Goal: Task Accomplishment & Management: Manage account settings

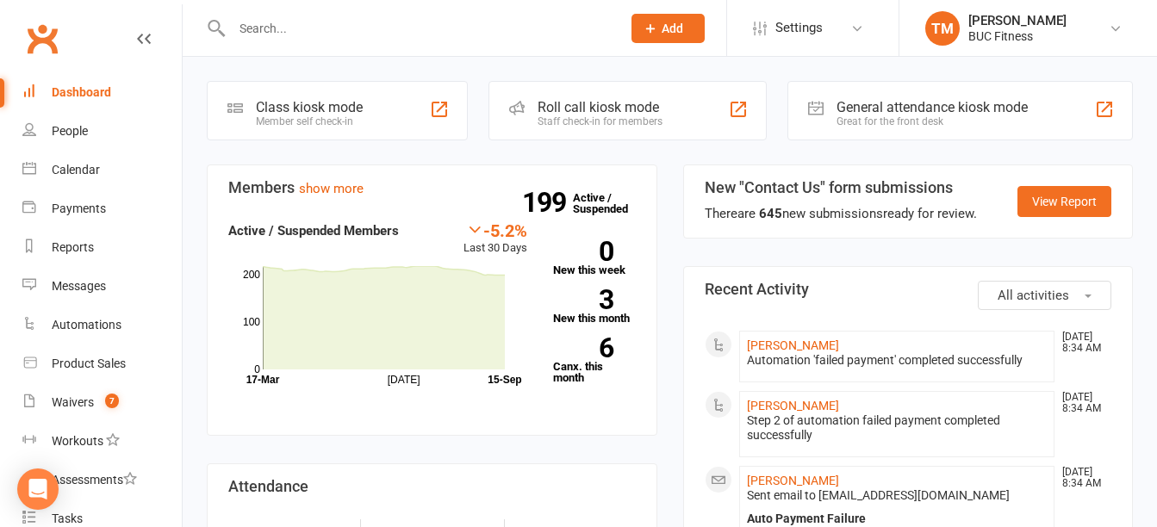
click at [474, 21] on input "text" at bounding box center [418, 28] width 382 height 24
click at [486, 18] on input "text" at bounding box center [418, 28] width 382 height 24
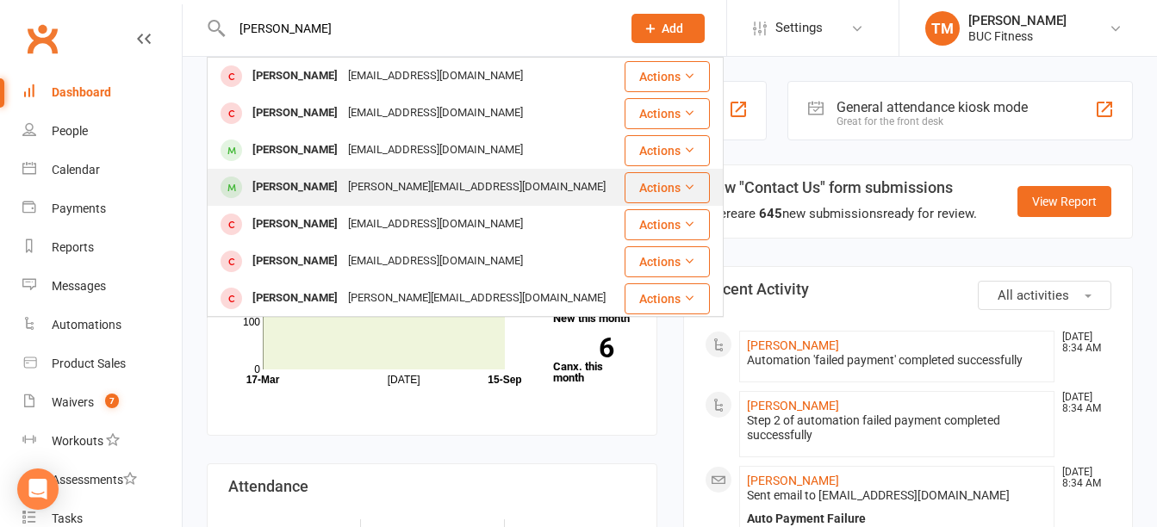
type input "[PERSON_NAME]"
click at [446, 190] on div "[PERSON_NAME][EMAIL_ADDRESS][DOMAIN_NAME]" at bounding box center [477, 187] width 268 height 25
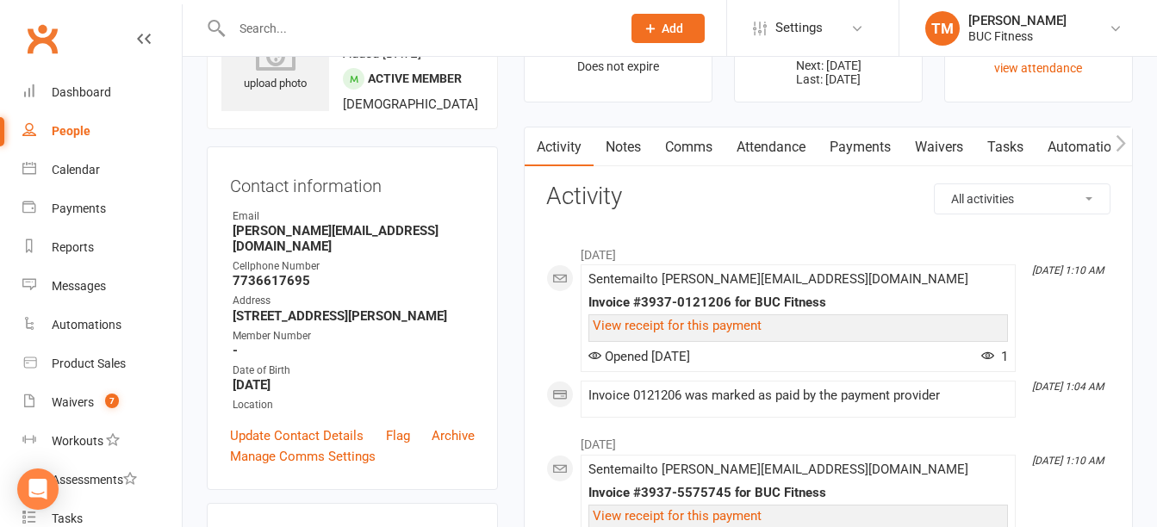
scroll to position [86, 0]
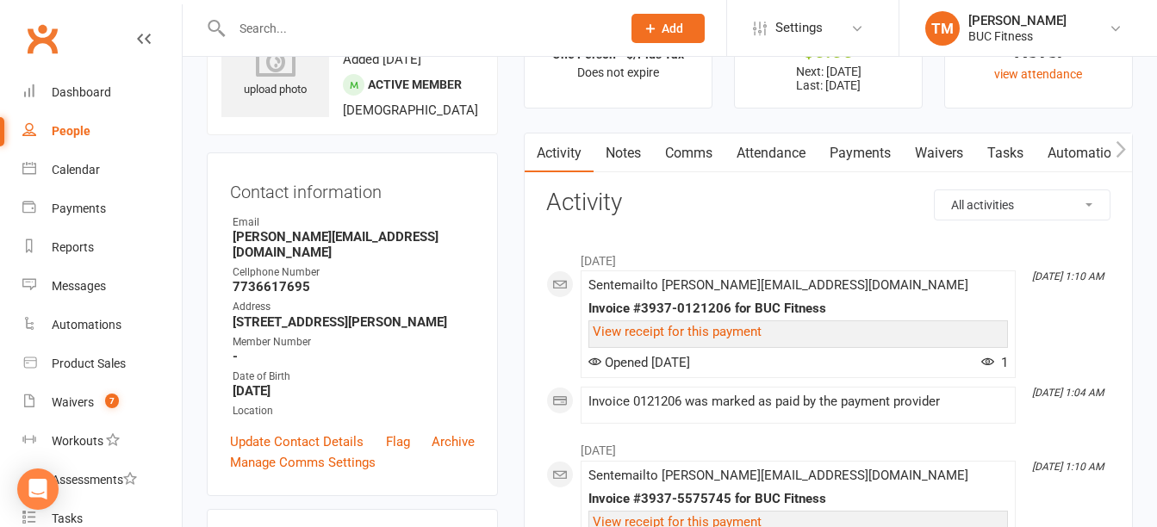
click at [876, 154] on link "Payments" at bounding box center [859, 154] width 85 height 40
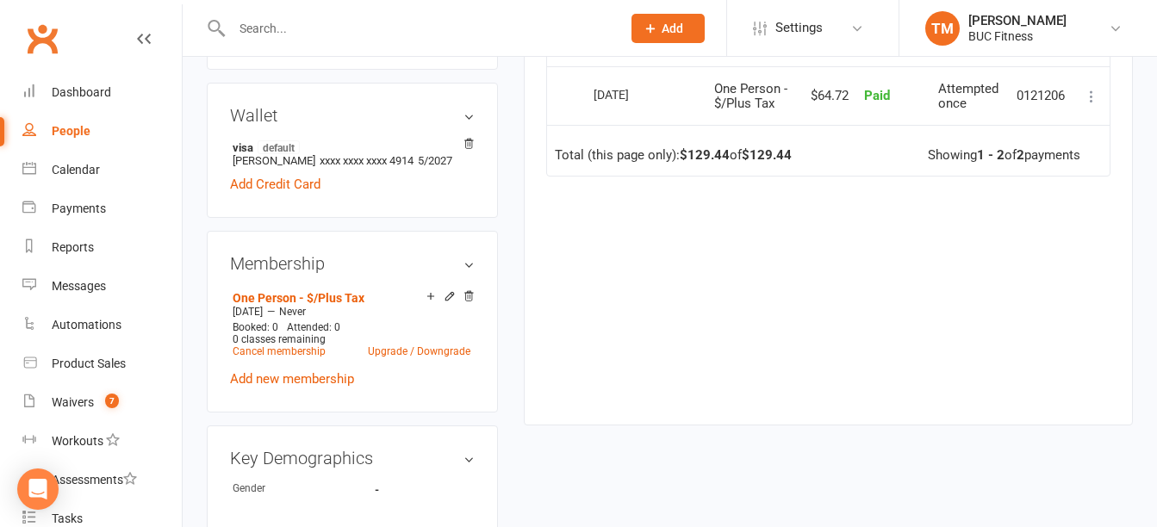
scroll to position [603, 0]
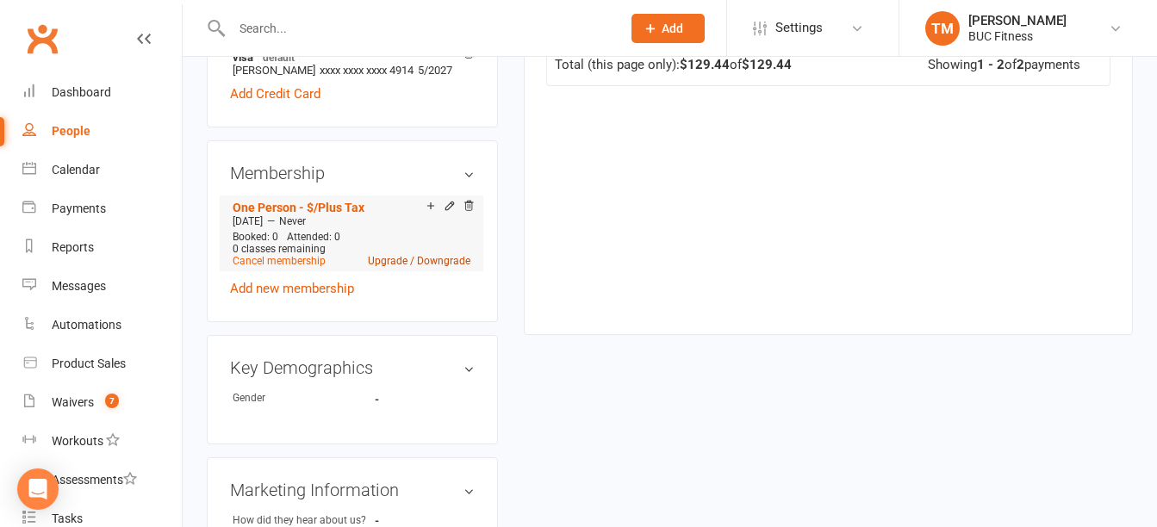
click at [379, 255] on link "Upgrade / Downgrade" at bounding box center [419, 261] width 103 height 12
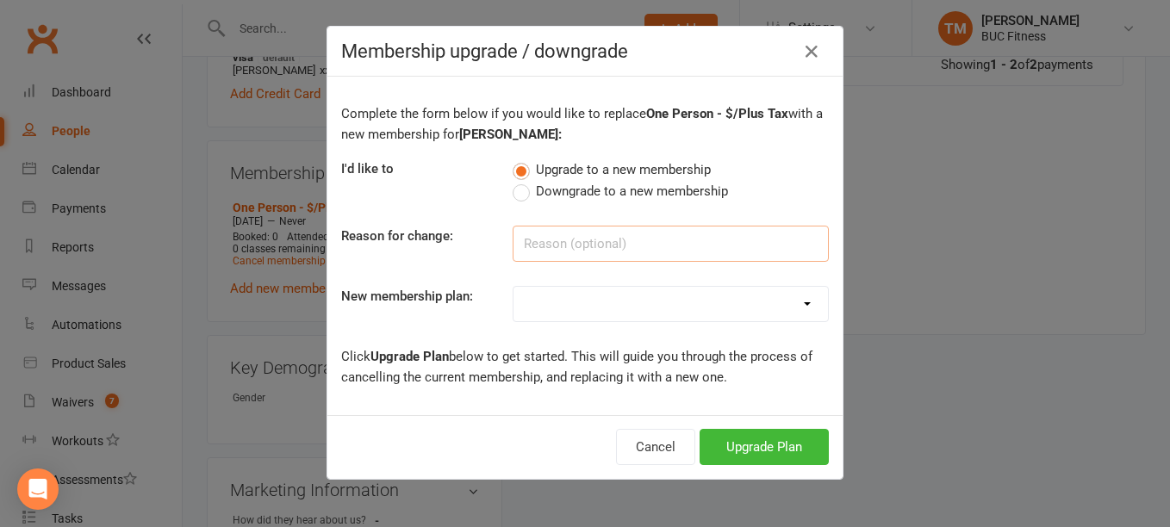
click at [562, 242] on input at bounding box center [671, 244] width 316 height 36
type input "Add [MEDICAL_DATA]"
click at [569, 295] on select "Single Membership # (Plus Tax) # Couples - $ Per Person (Plus Tax) # Family - $…" at bounding box center [670, 304] width 314 height 34
select select "3"
click at [513, 287] on select "Single Membership # (Plus Tax) # Couples - $ Per Person (Plus Tax) # Family - $…" at bounding box center [670, 304] width 314 height 34
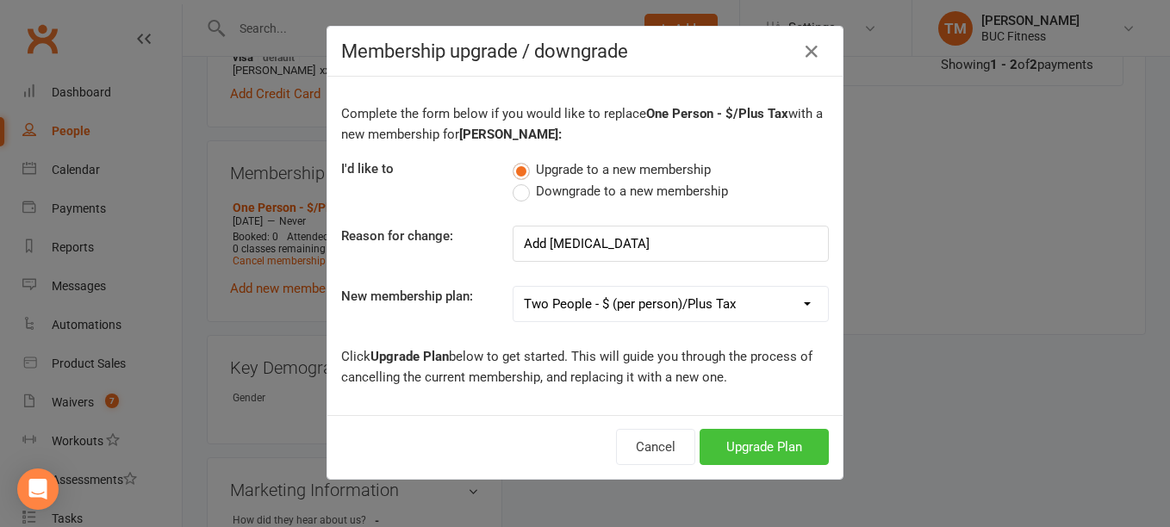
click at [742, 443] on button "Upgrade Plan" at bounding box center [763, 447] width 129 height 36
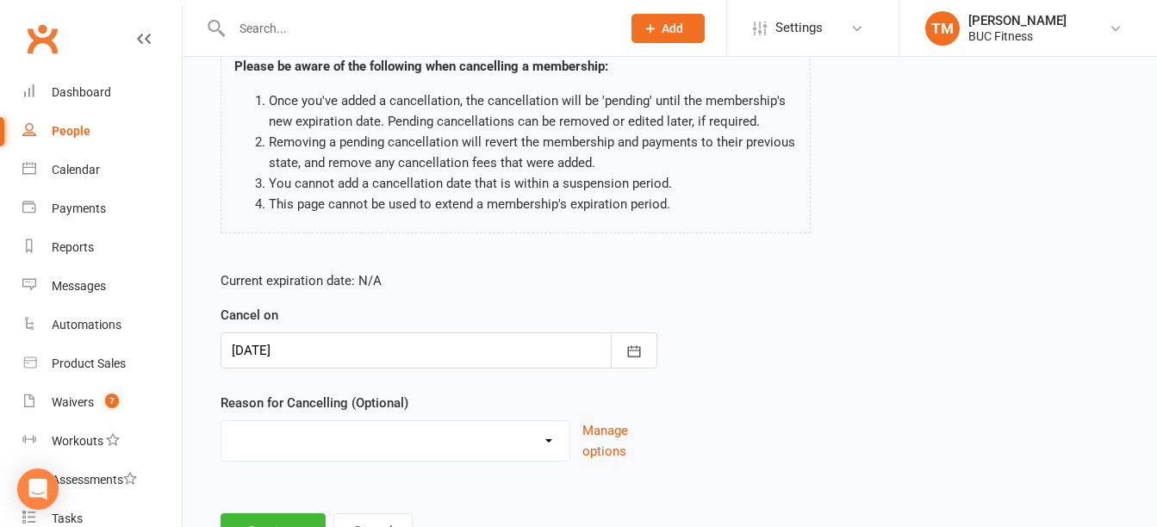
scroll to position [217, 0]
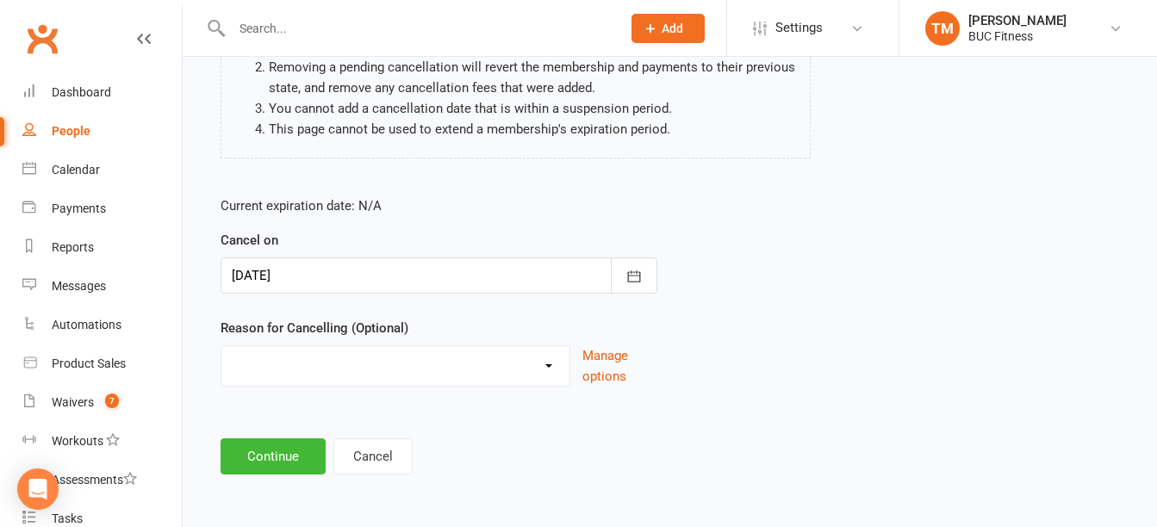
click at [472, 361] on select "Holiday Injury Other reason" at bounding box center [395, 363] width 348 height 34
select select "2"
click at [221, 346] on select "Holiday Injury Other reason" at bounding box center [395, 363] width 348 height 34
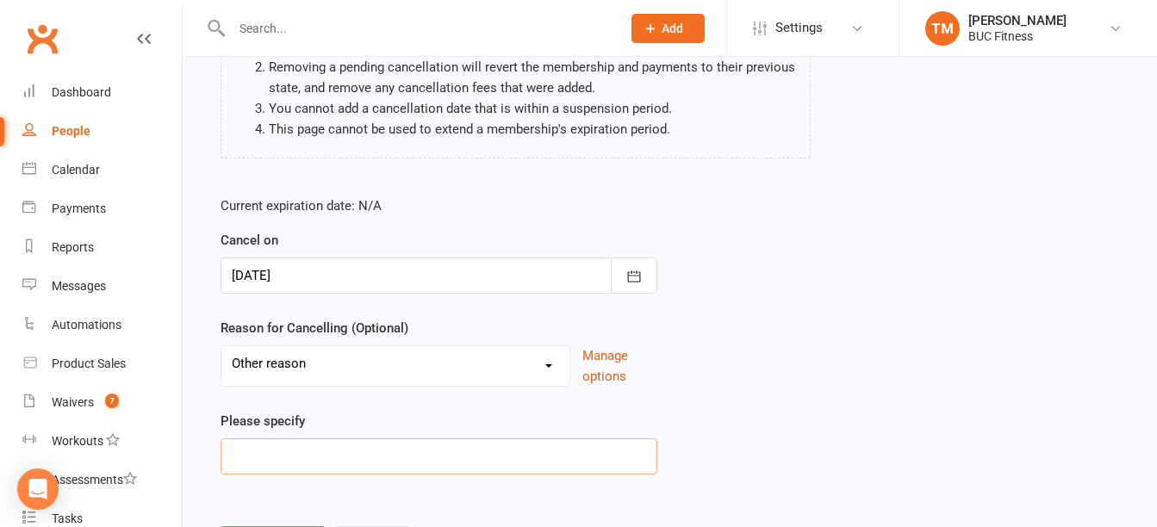
click at [348, 457] on input at bounding box center [439, 456] width 437 height 36
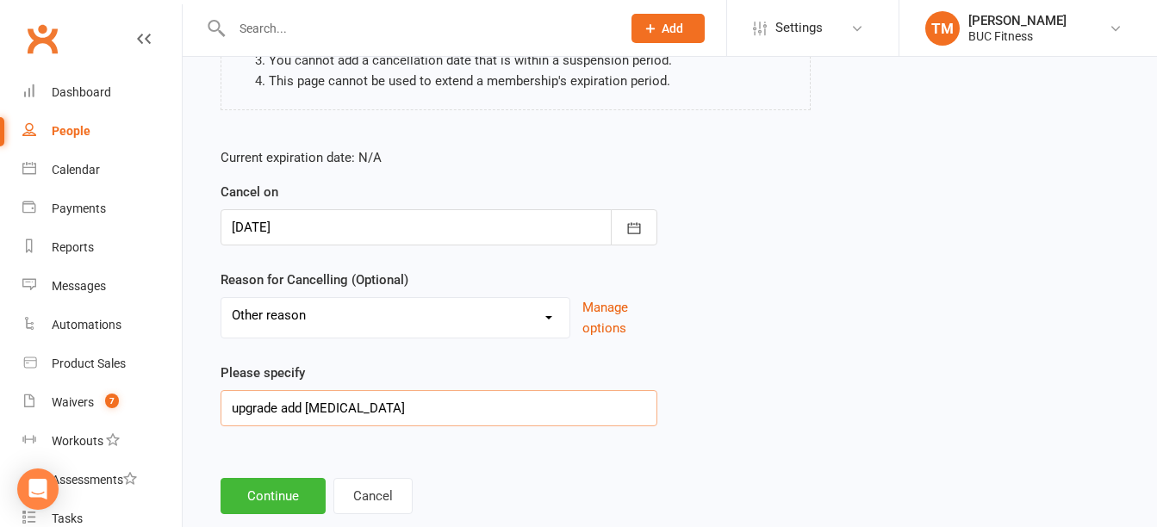
scroll to position [305, 0]
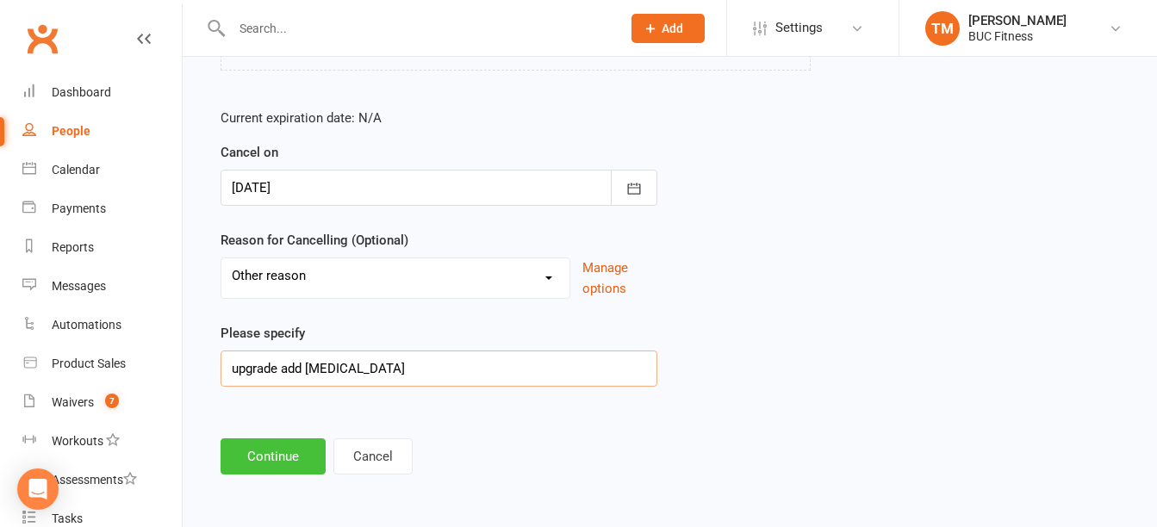
type input "upgrade add [MEDICAL_DATA]"
click at [286, 458] on button "Continue" at bounding box center [273, 456] width 105 height 36
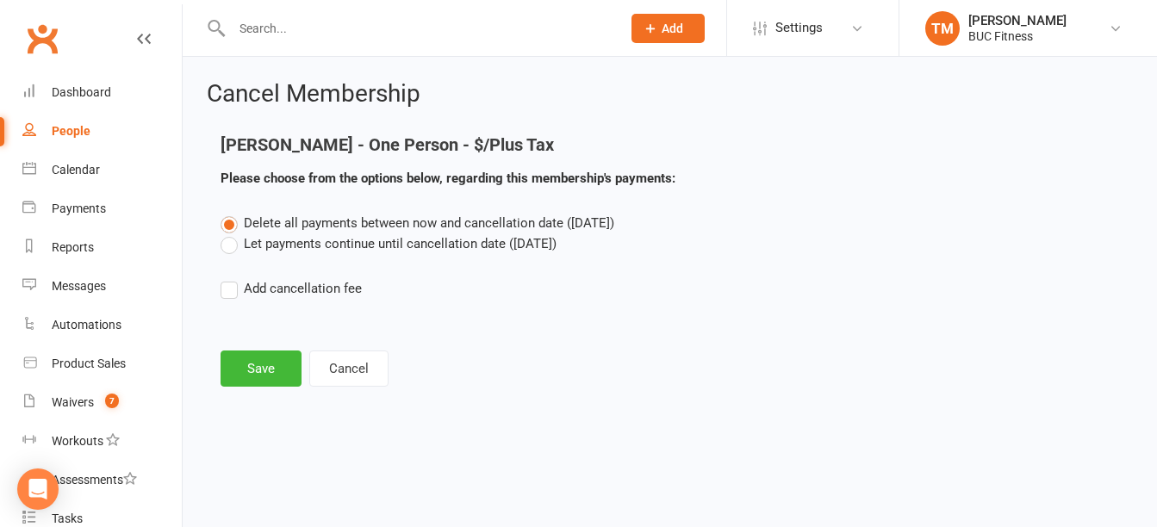
scroll to position [0, 0]
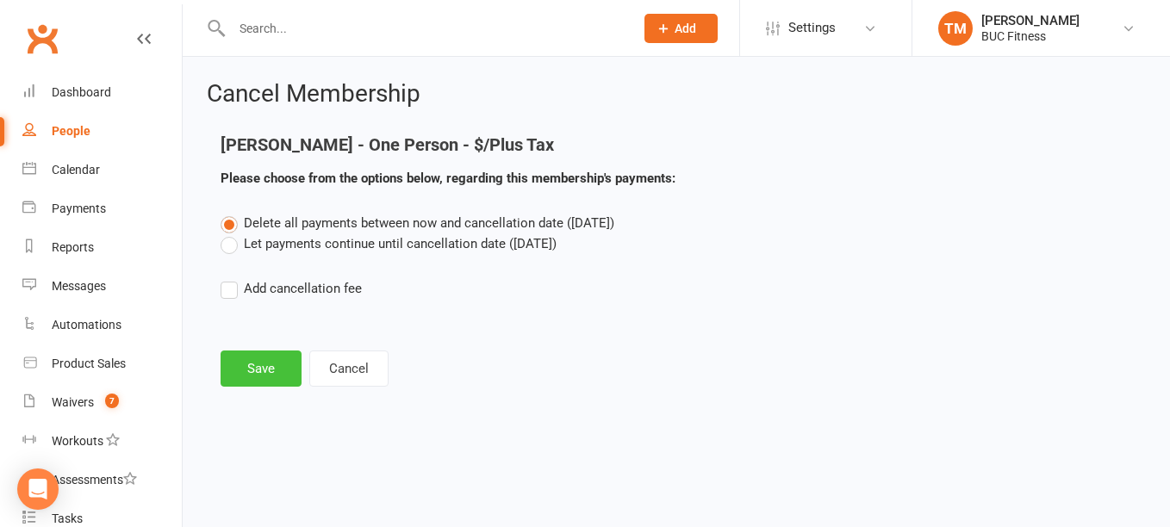
click at [252, 365] on button "Save" at bounding box center [261, 369] width 81 height 36
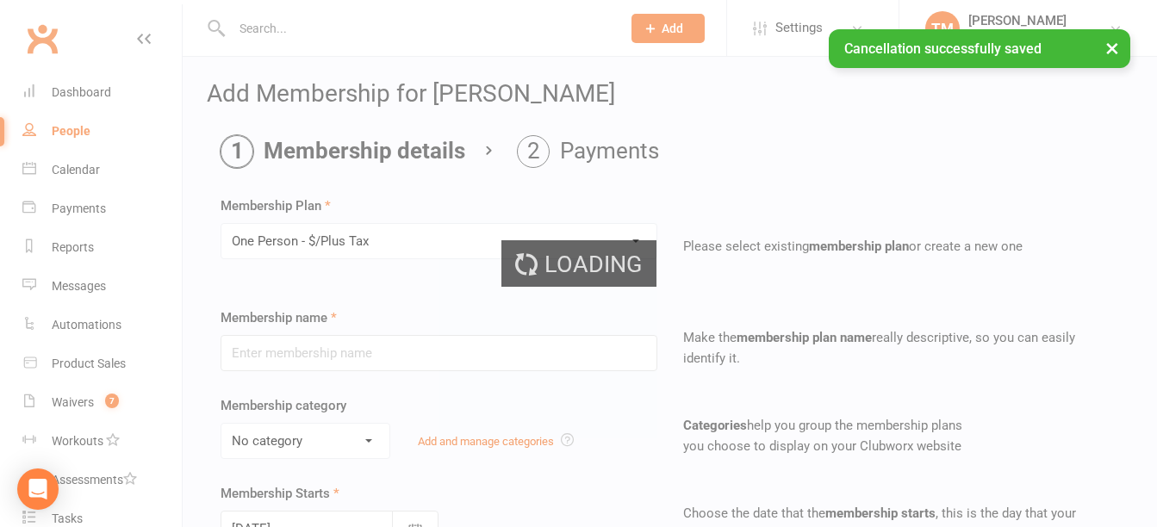
type input "One Person - $/Plus Tax"
select select "2"
type input "0"
select select "2"
type input "0"
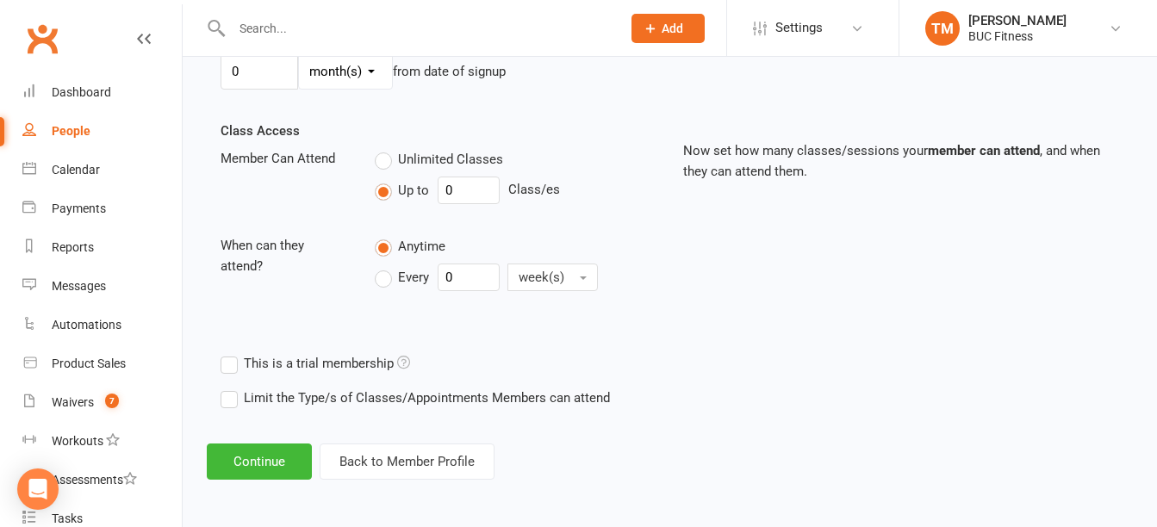
scroll to position [547, 0]
click at [276, 454] on button "Continue" at bounding box center [259, 460] width 105 height 36
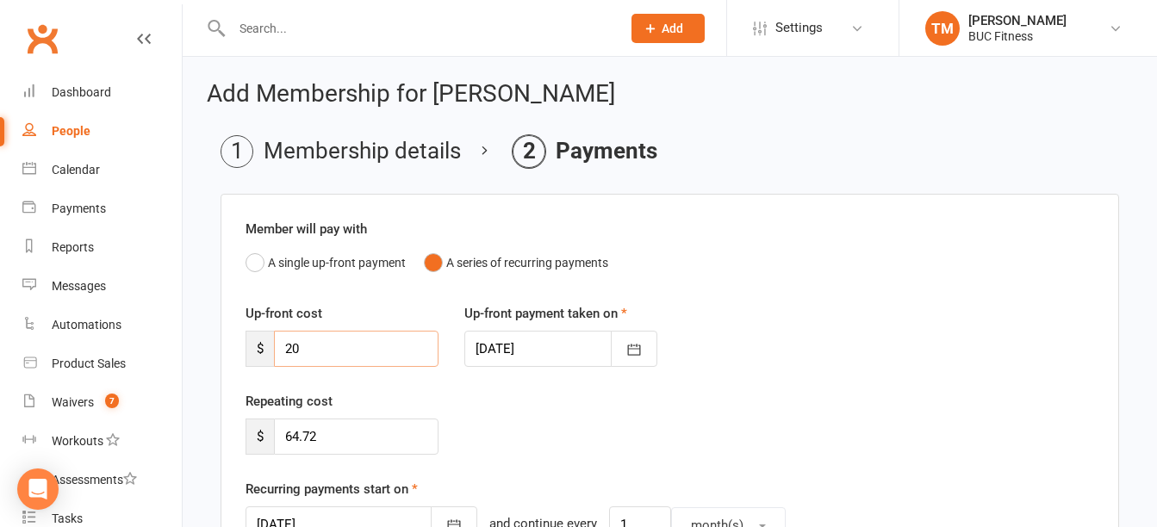
drag, startPoint x: 377, startPoint y: 341, endPoint x: 287, endPoint y: 351, distance: 91.0
click at [287, 351] on input "20" at bounding box center [356, 349] width 165 height 36
click at [293, 439] on input "64.72" at bounding box center [356, 437] width 165 height 36
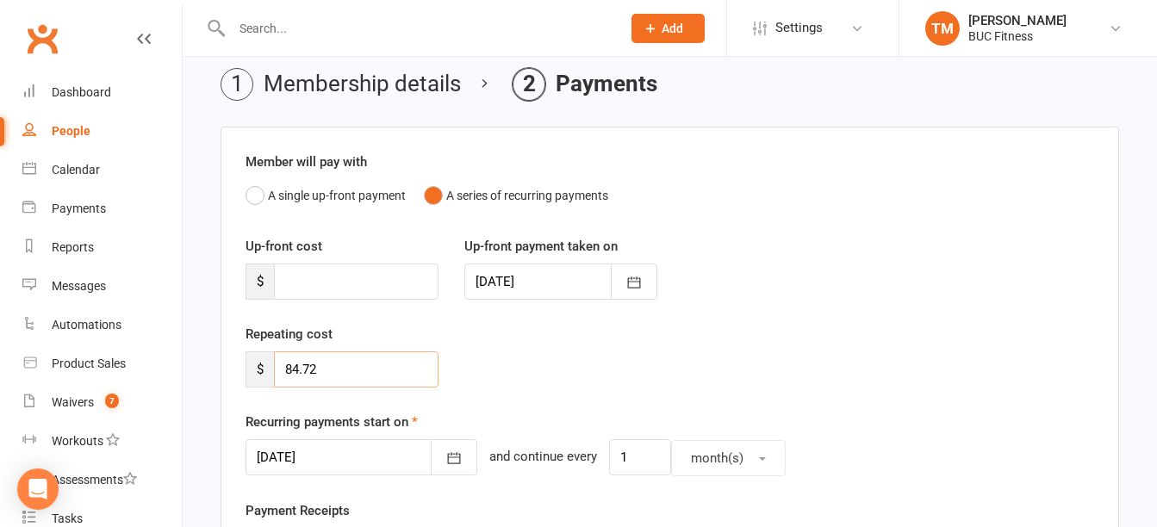
scroll to position [172, 0]
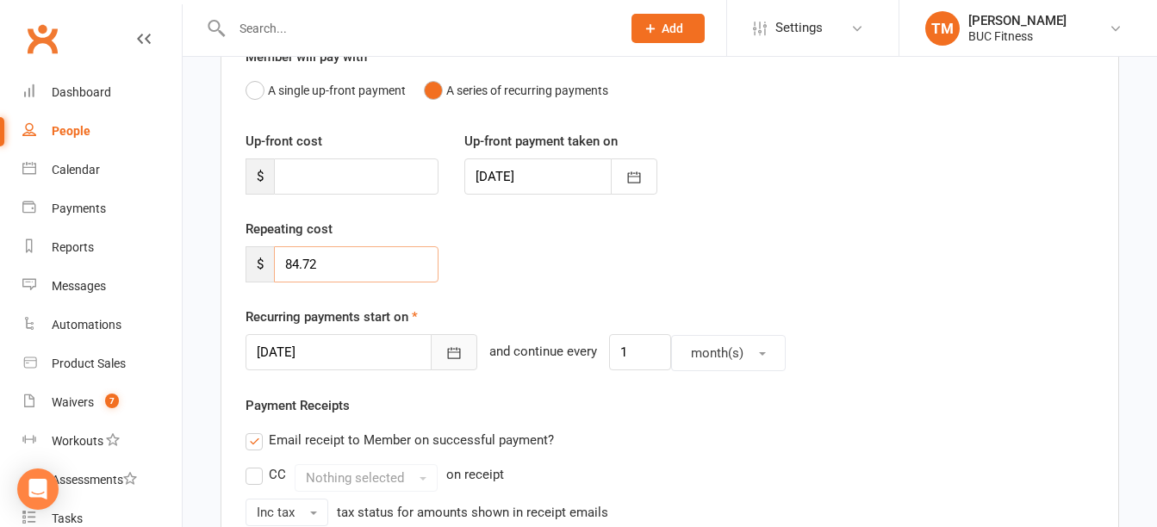
type input "84.72"
click at [445, 355] on icon "button" at bounding box center [453, 353] width 17 height 17
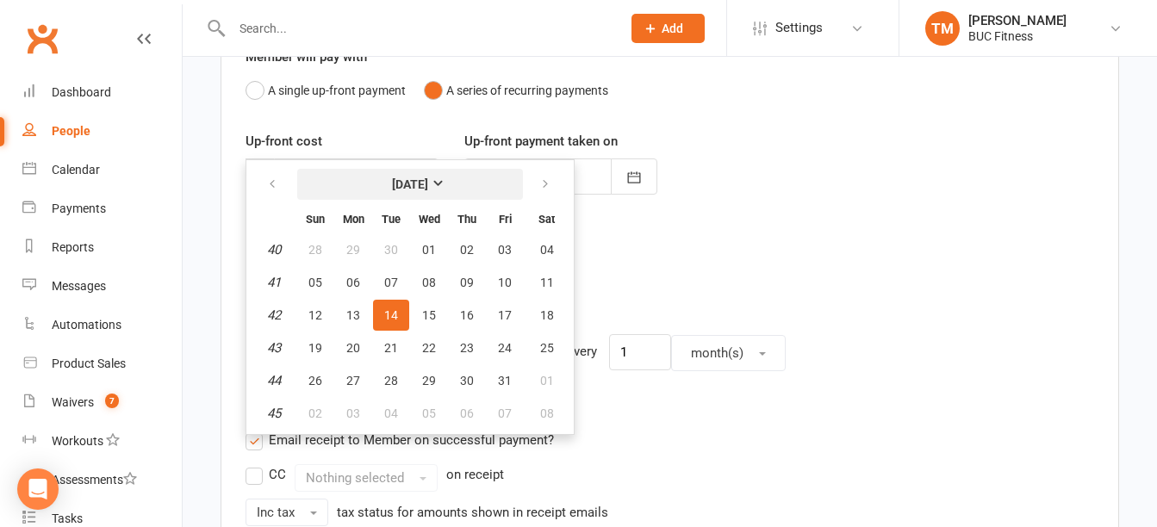
click at [428, 181] on strong "[DATE]" at bounding box center [410, 184] width 36 height 14
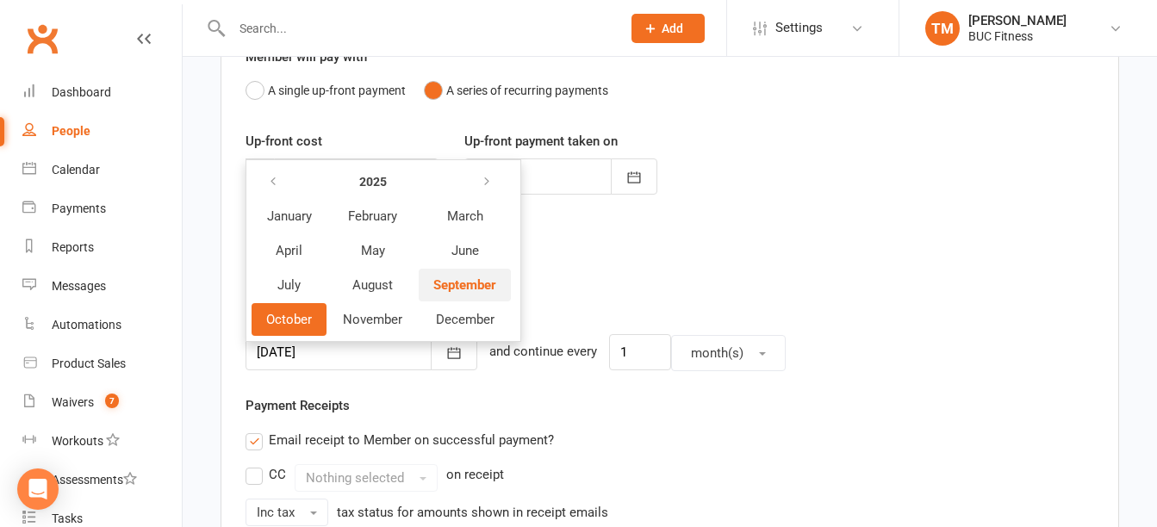
click at [462, 283] on span "September" at bounding box center [464, 285] width 63 height 16
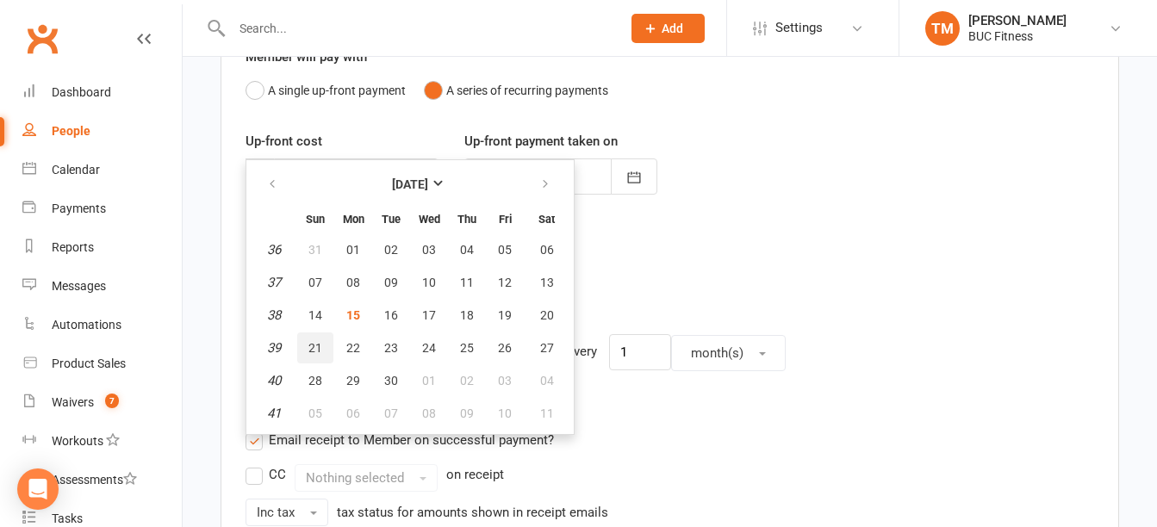
click at [321, 348] on span "21" at bounding box center [315, 348] width 14 height 14
type input "[DATE]"
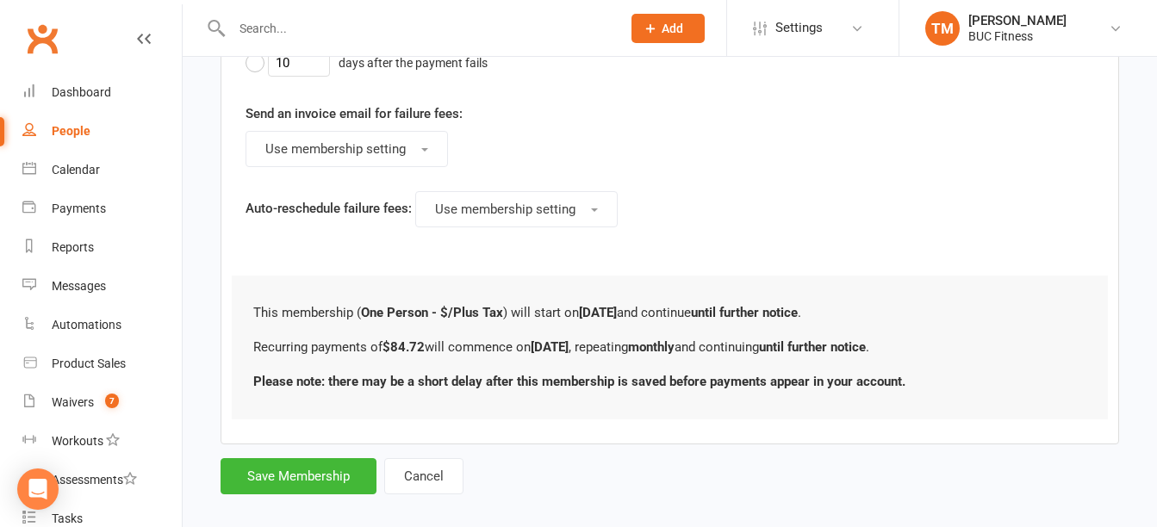
scroll to position [1091, 0]
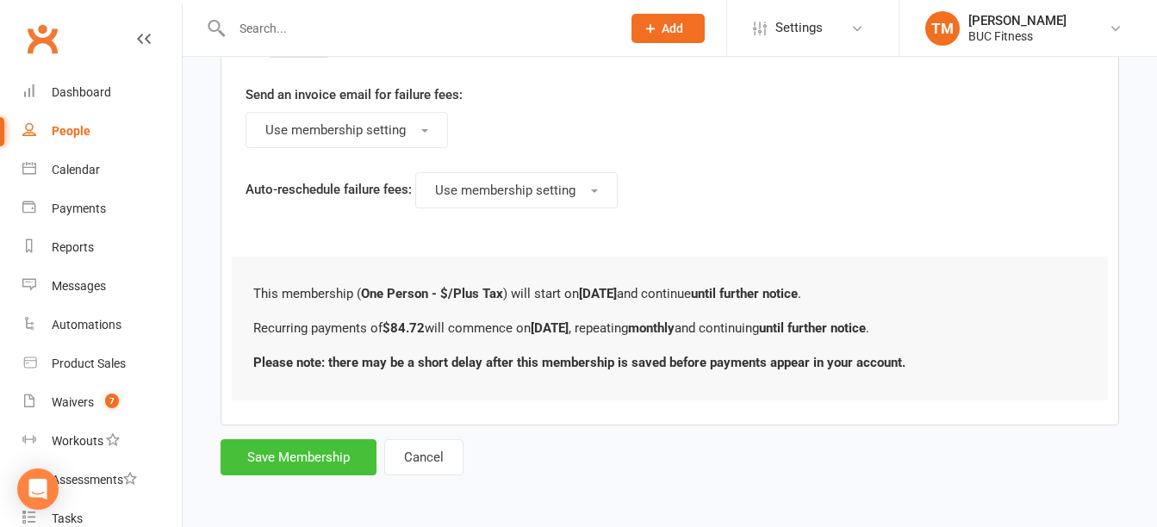
click at [324, 451] on button "Save Membership" at bounding box center [299, 457] width 156 height 36
type input "0"
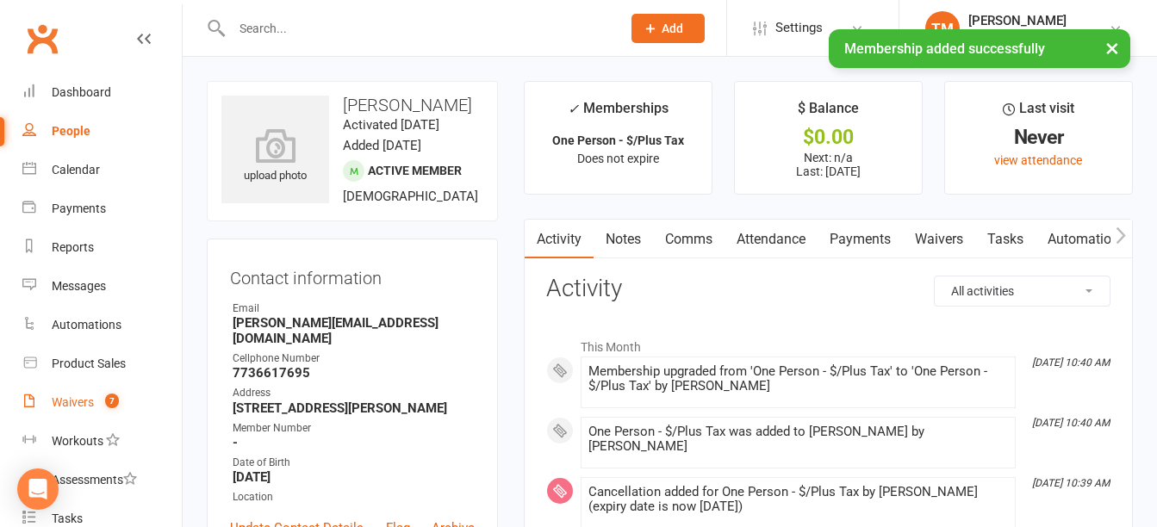
click at [70, 401] on div "Waivers" at bounding box center [73, 402] width 42 height 14
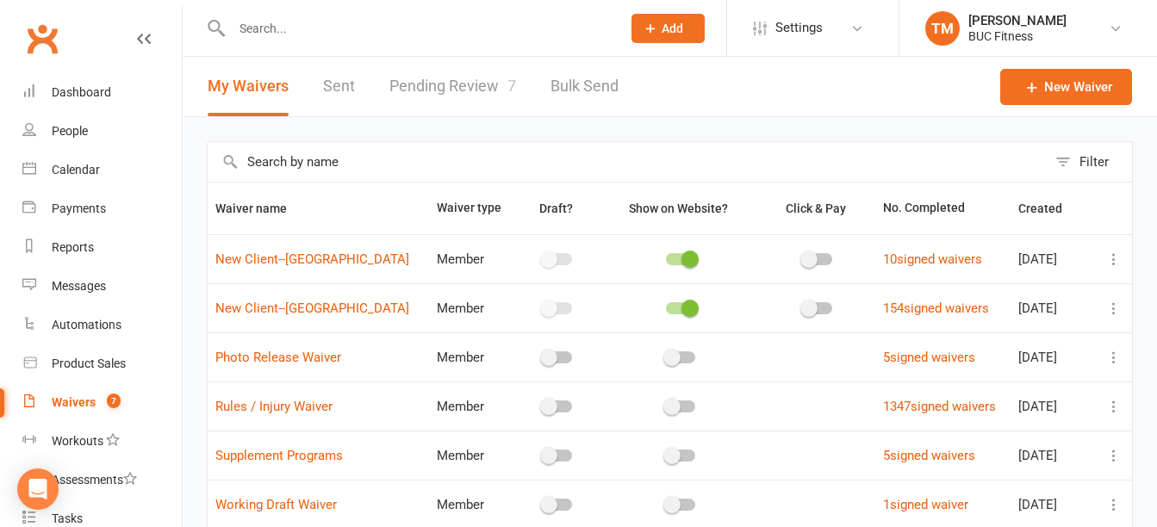
click at [438, 88] on link "Pending Review 7" at bounding box center [452, 86] width 127 height 59
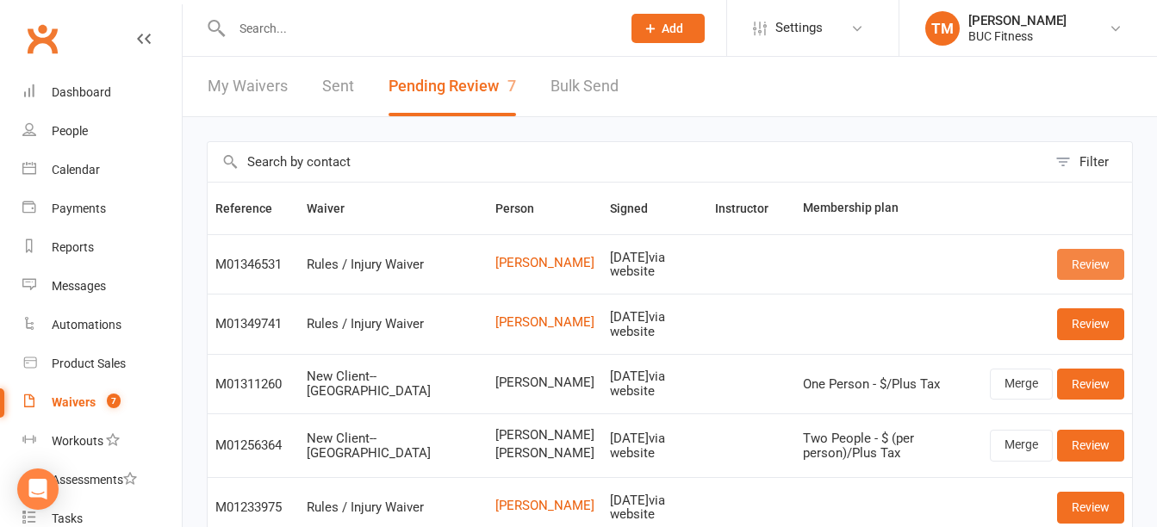
click at [1088, 264] on link "Review" at bounding box center [1090, 264] width 67 height 31
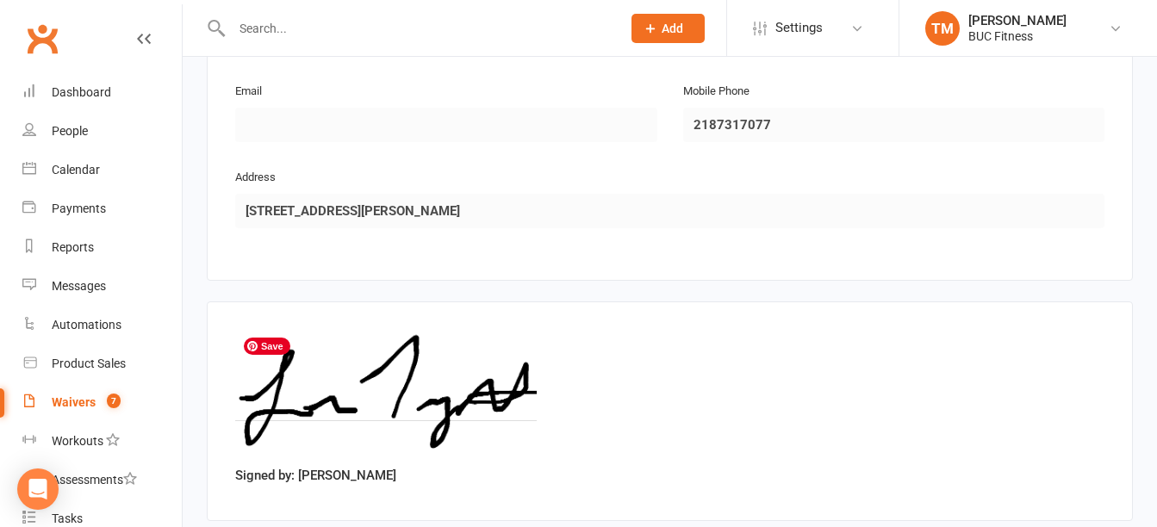
scroll to position [1029, 0]
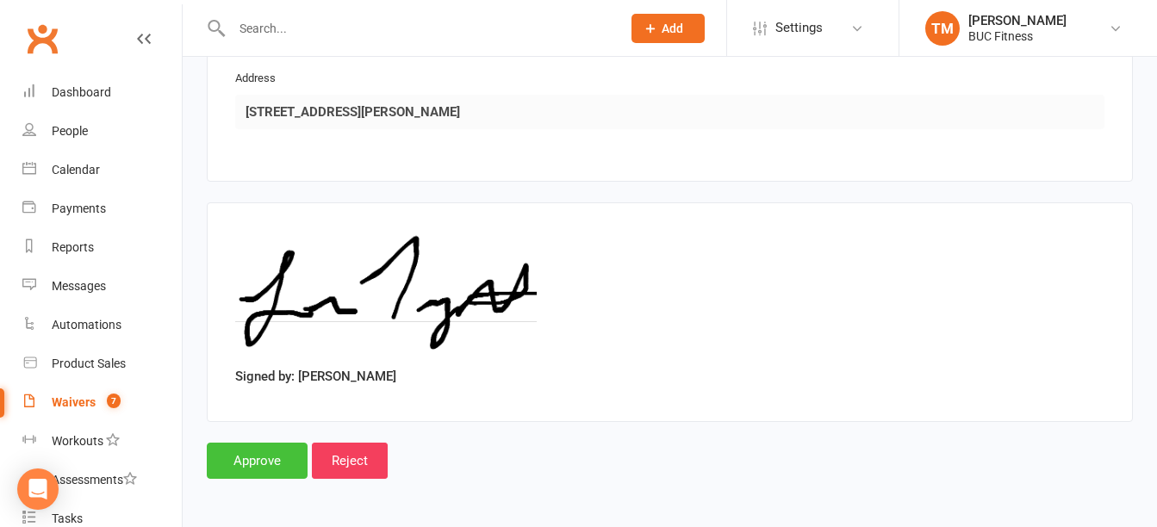
click at [226, 461] on input "Approve" at bounding box center [257, 461] width 101 height 36
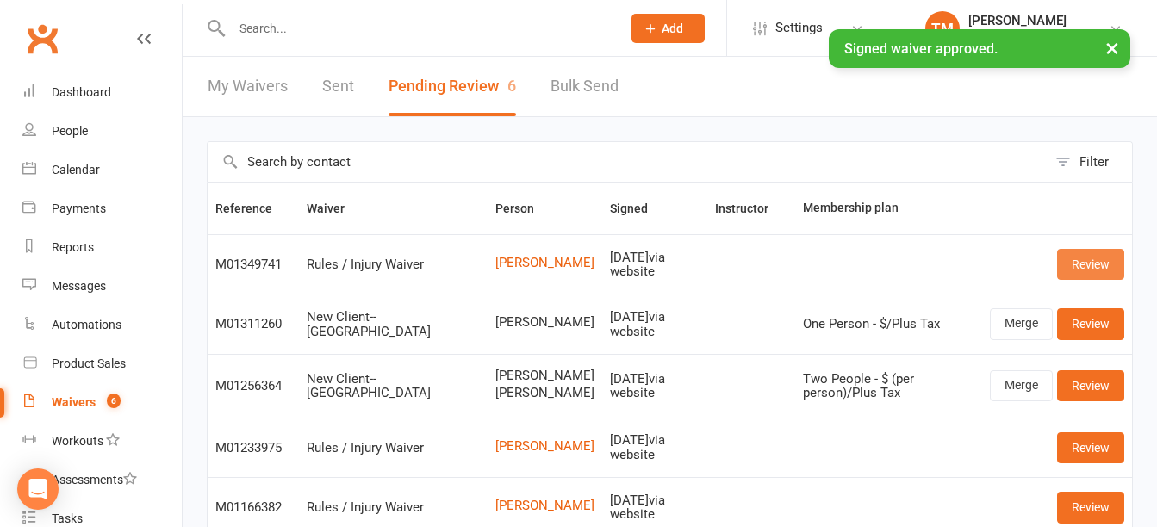
click at [1091, 262] on link "Review" at bounding box center [1090, 264] width 67 height 31
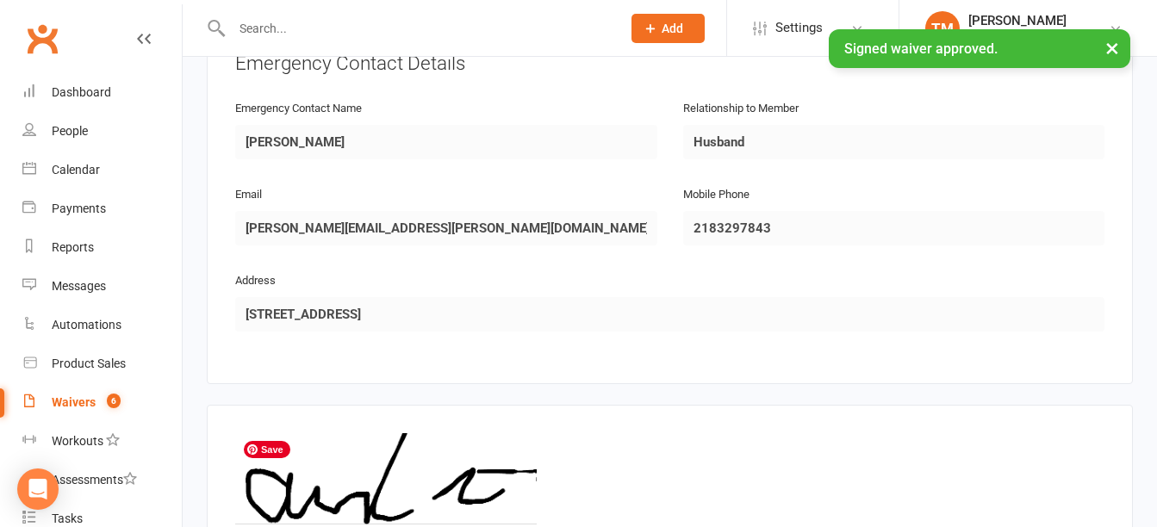
scroll to position [1029, 0]
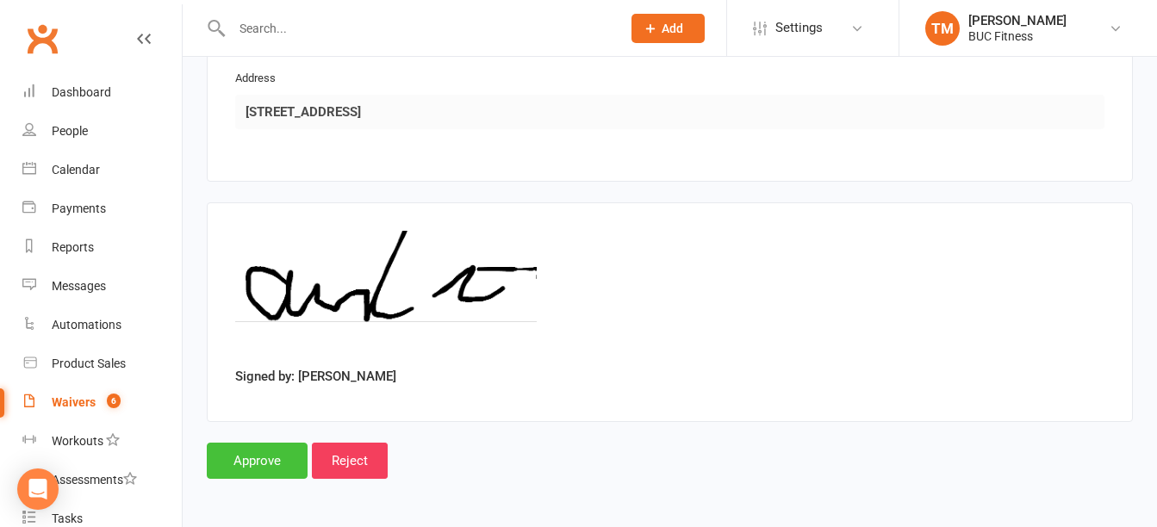
click at [255, 459] on input "Approve" at bounding box center [257, 461] width 101 height 36
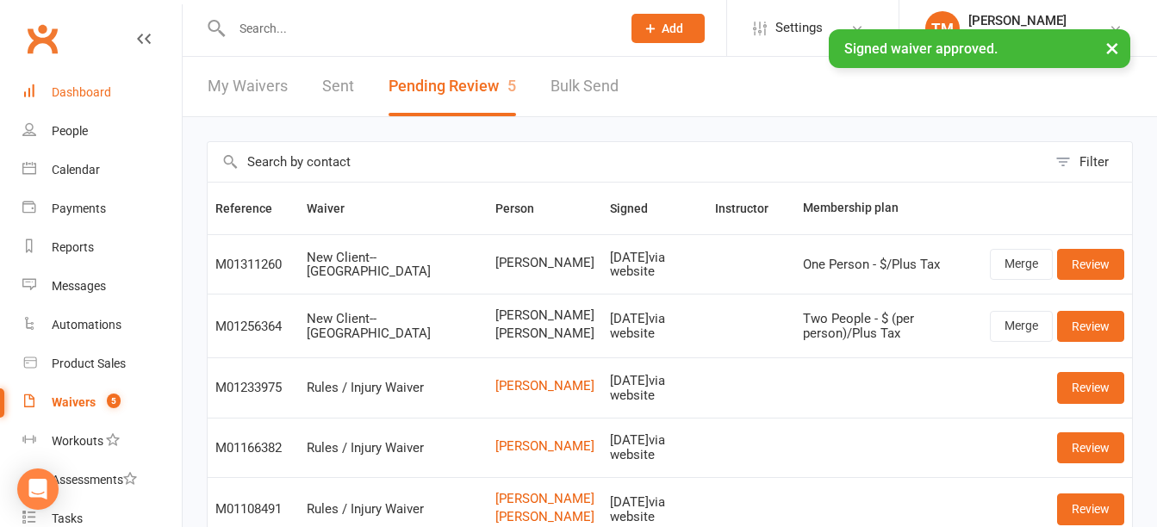
click at [80, 88] on div "Dashboard" at bounding box center [81, 92] width 59 height 14
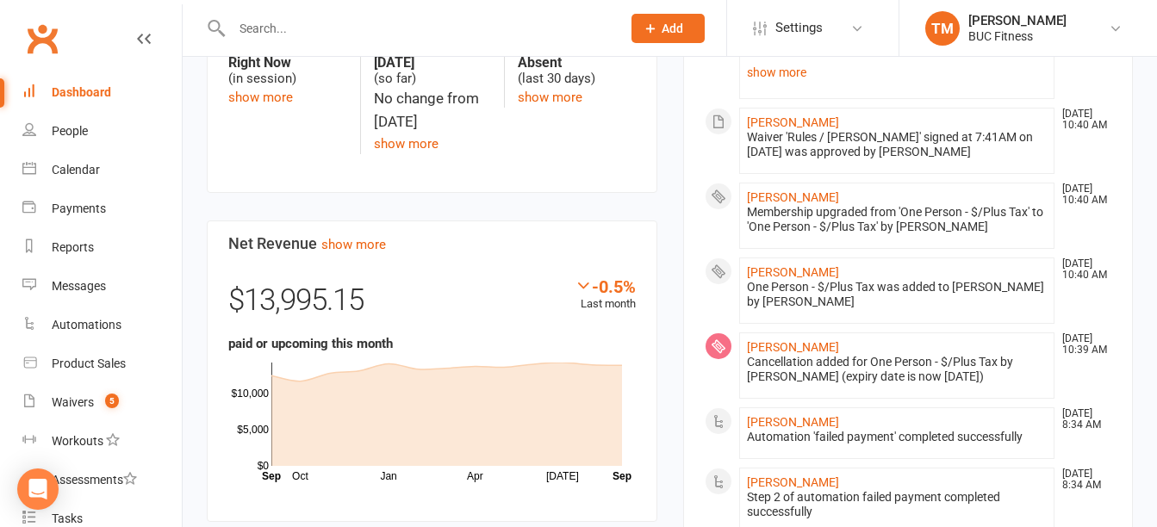
scroll to position [431, 0]
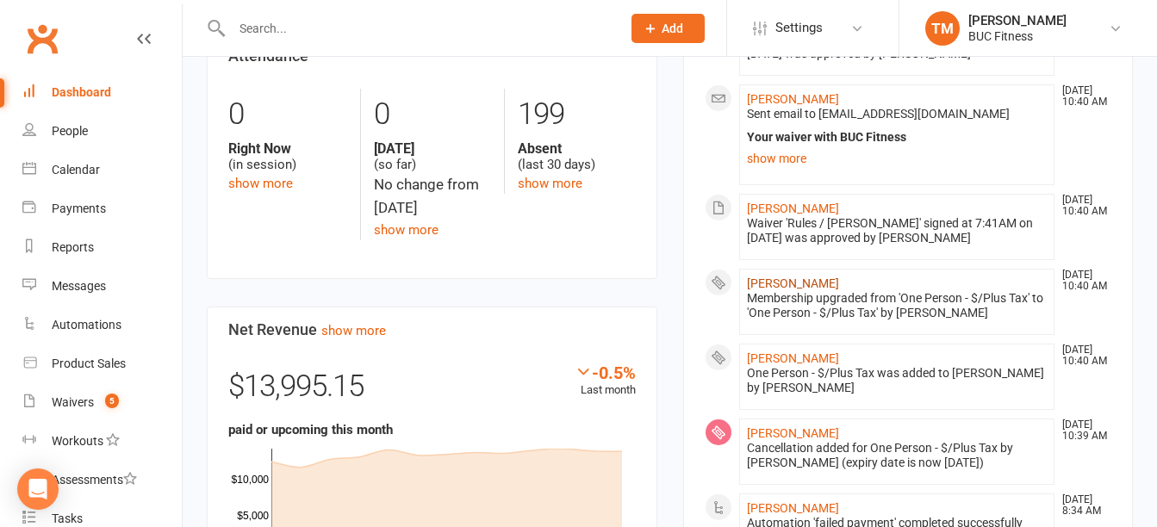
click at [794, 283] on link "[PERSON_NAME]" at bounding box center [793, 284] width 92 height 14
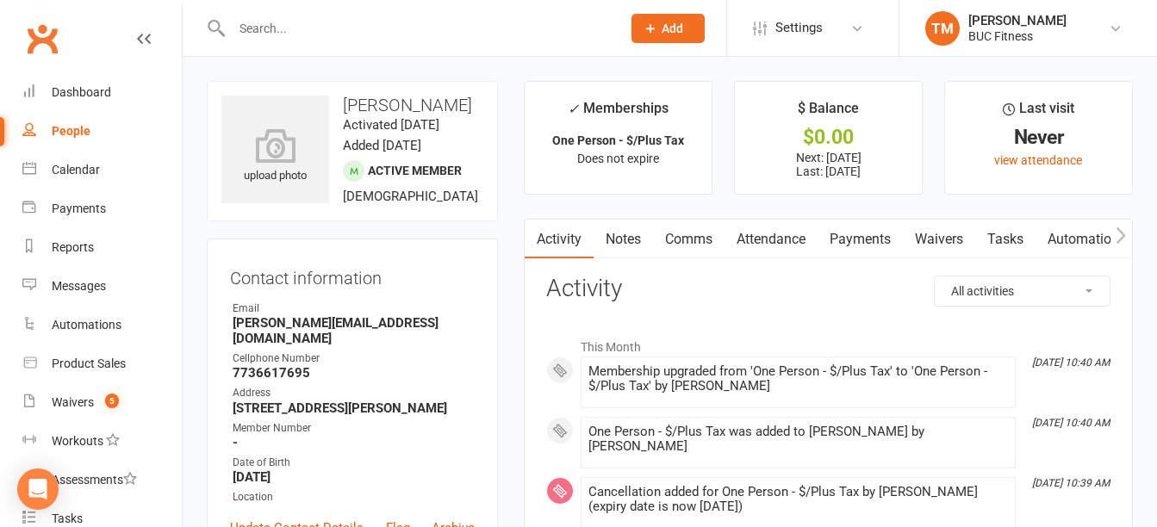
click at [618, 233] on link "Notes" at bounding box center [623, 240] width 59 height 40
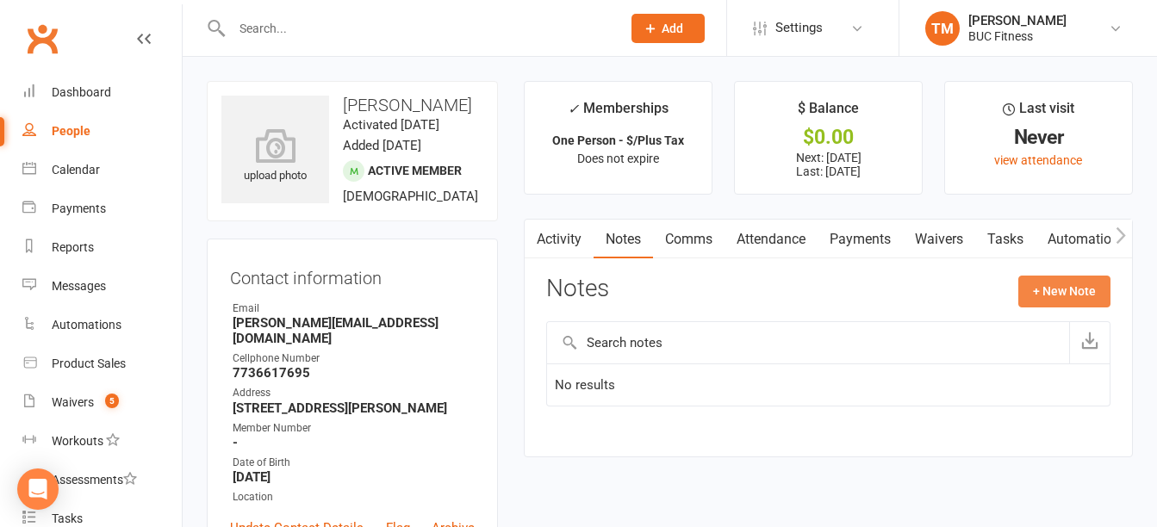
click at [1061, 286] on button "+ New Note" at bounding box center [1064, 291] width 92 height 31
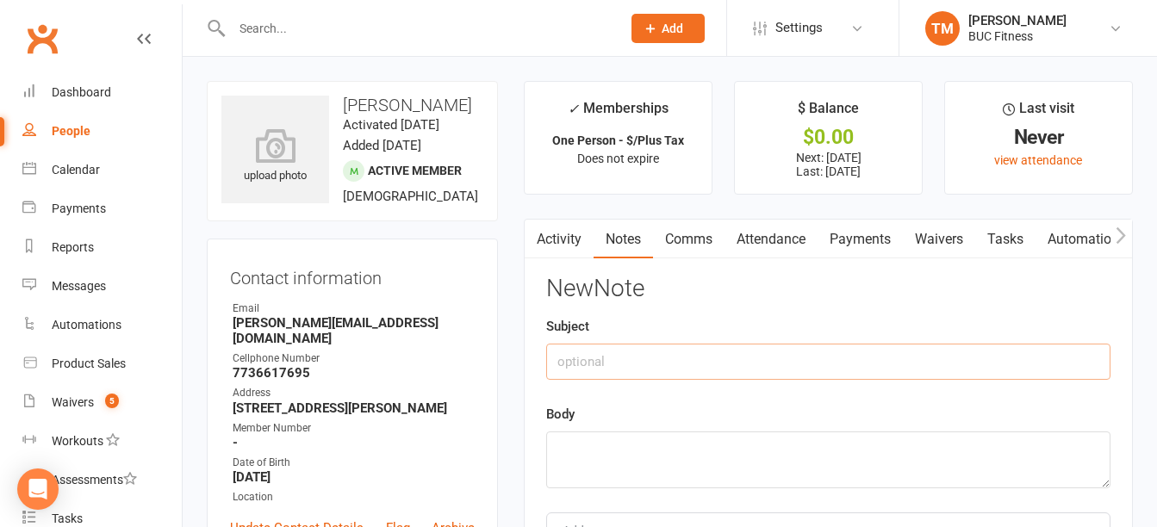
click at [760, 357] on input "text" at bounding box center [828, 362] width 564 height 36
type input "Added [MEDICAL_DATA]"
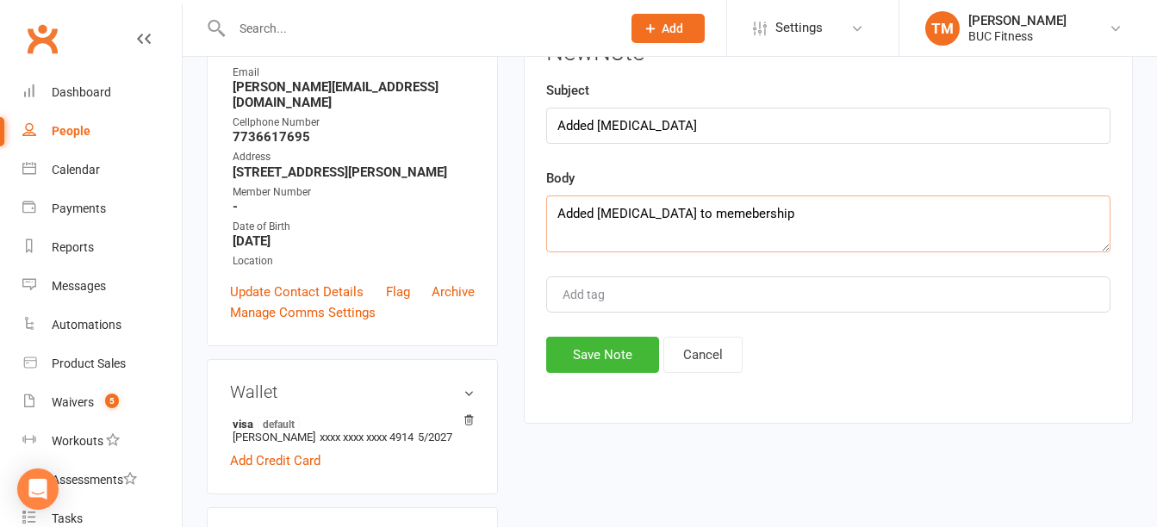
scroll to position [258, 0]
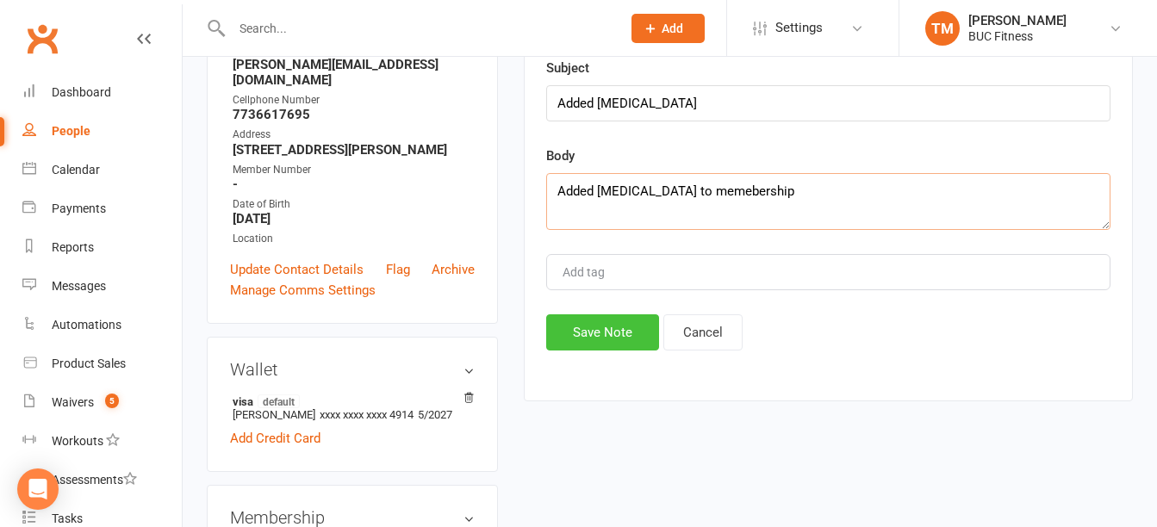
type textarea "Added [MEDICAL_DATA] to memebership"
click at [622, 338] on button "Save Note" at bounding box center [602, 332] width 113 height 36
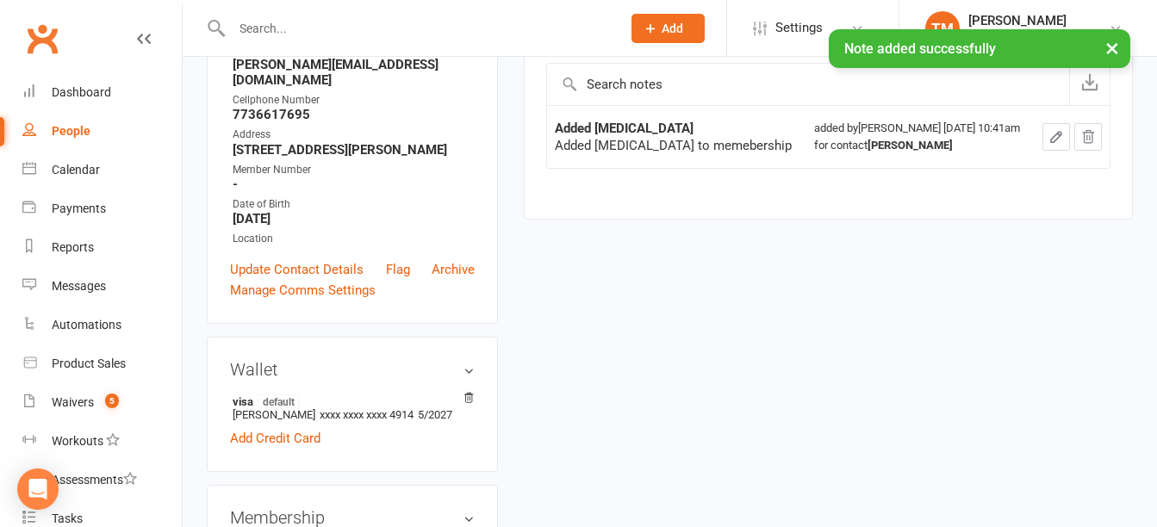
click at [1054, 140] on icon "button" at bounding box center [1056, 137] width 16 height 16
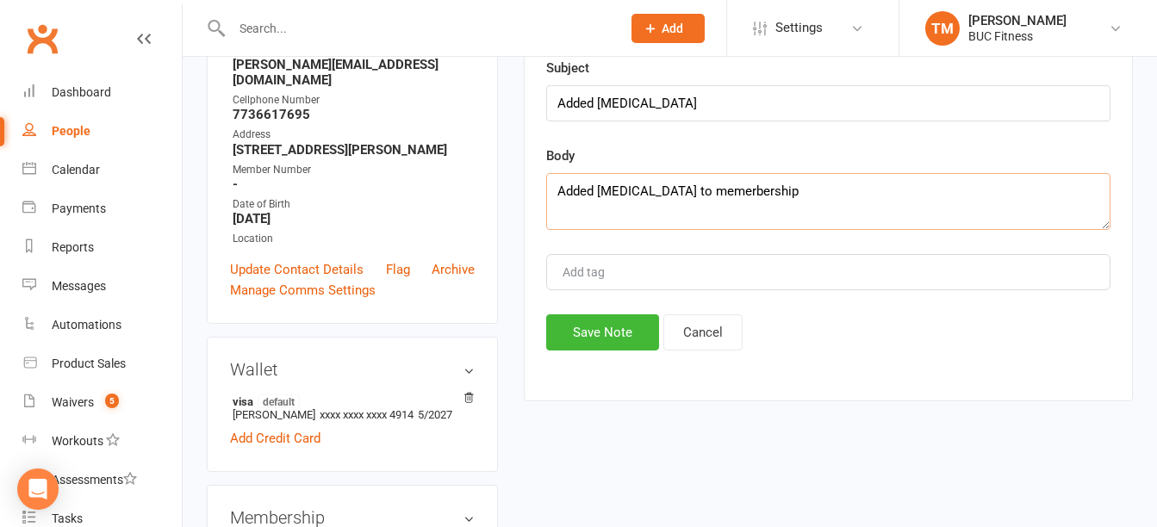
click at [893, 214] on textarea "Added [MEDICAL_DATA] to memerbership" at bounding box center [828, 201] width 564 height 57
type textarea "Added [MEDICAL_DATA] to membership"
click at [608, 326] on button "Save Note" at bounding box center [602, 332] width 113 height 36
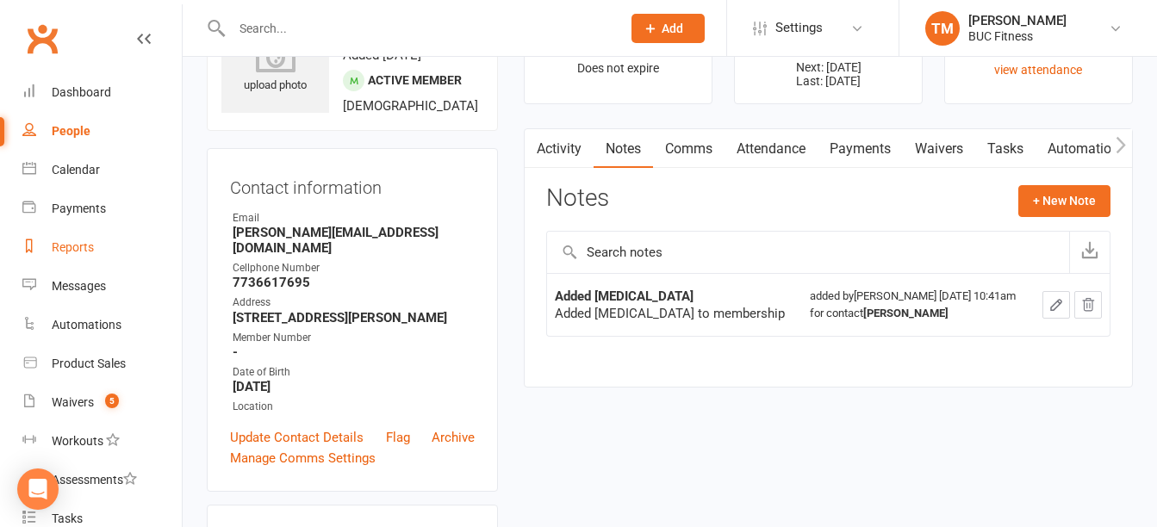
scroll to position [0, 0]
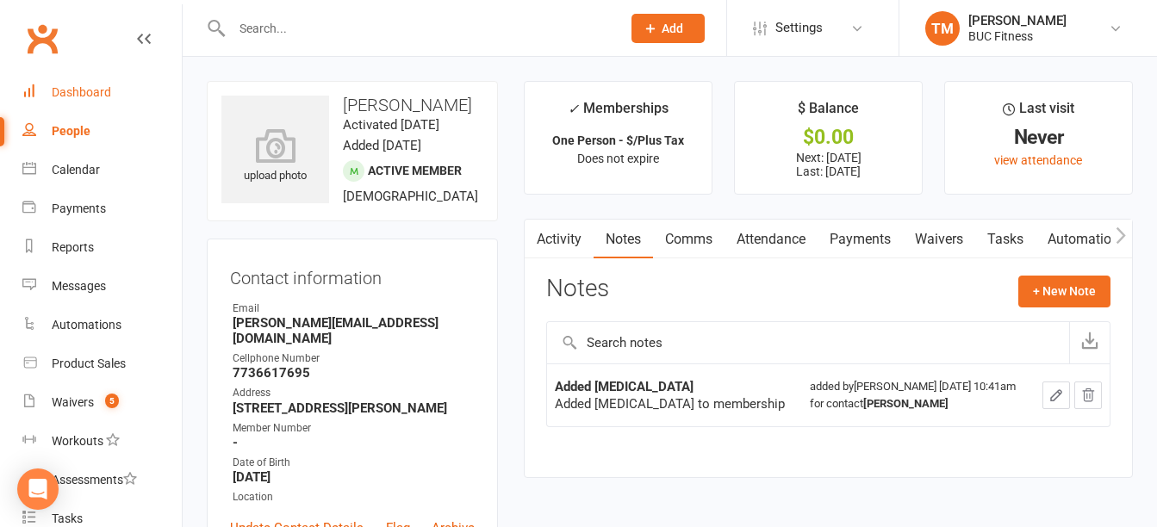
click at [88, 94] on div "Dashboard" at bounding box center [81, 92] width 59 height 14
